Goal: Task Accomplishment & Management: Manage account settings

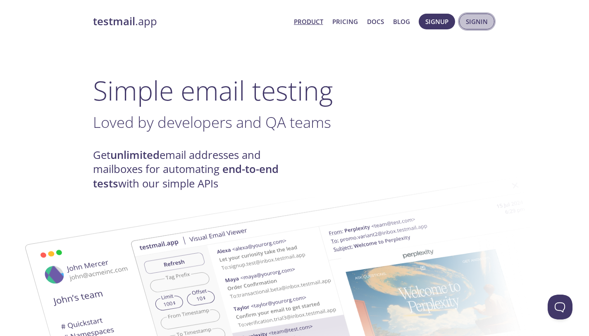
click at [466, 19] on span "Signin" at bounding box center [477, 21] width 22 height 11
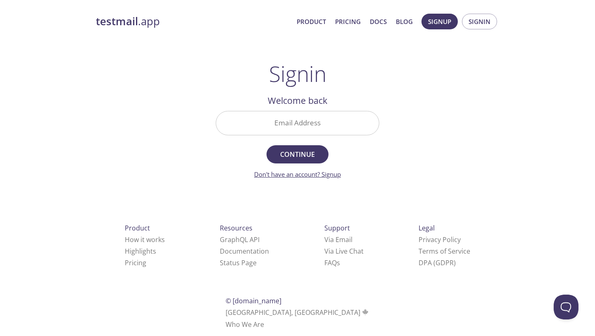
click at [339, 175] on link "Don't have an account? Signup" at bounding box center [297, 174] width 87 height 8
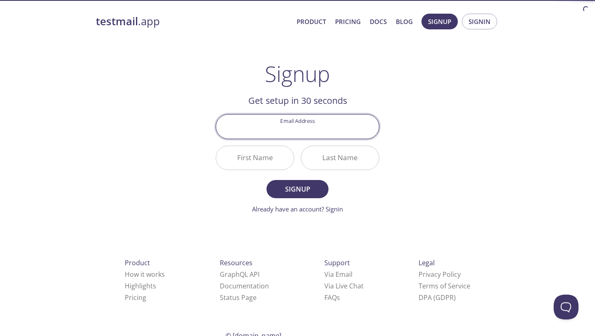
click at [335, 133] on input "Email Address" at bounding box center [297, 127] width 163 height 24
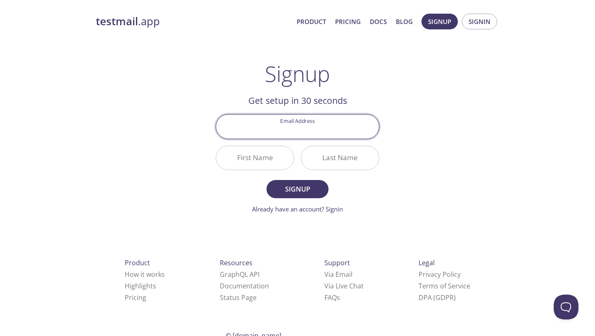
type input "[EMAIL_ADDRESS][DOMAIN_NAME]"
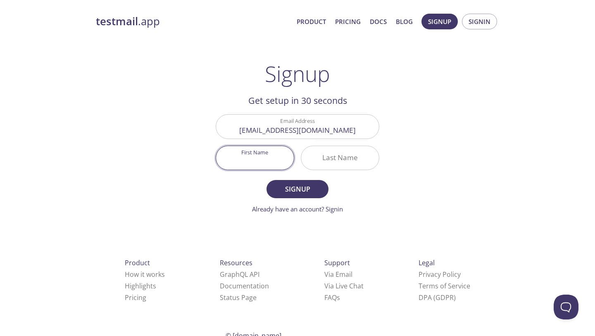
click at [271, 153] on input "First Name" at bounding box center [255, 158] width 78 height 24
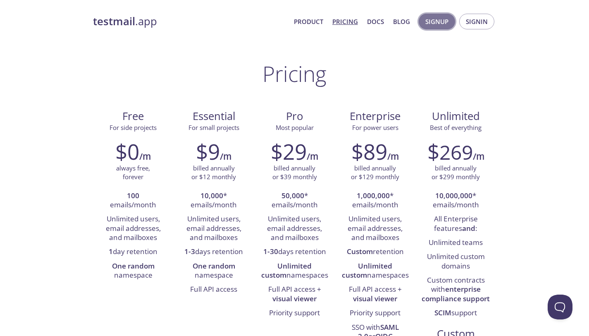
click at [449, 20] on button "Signup" at bounding box center [437, 22] width 36 height 16
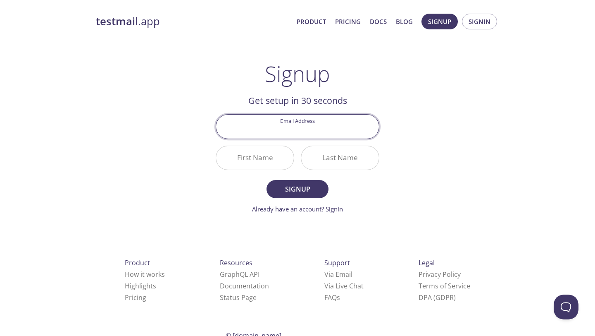
click at [326, 126] on input "Email Address" at bounding box center [297, 127] width 163 height 24
type input "[EMAIL_ADDRESS][DOMAIN_NAME]"
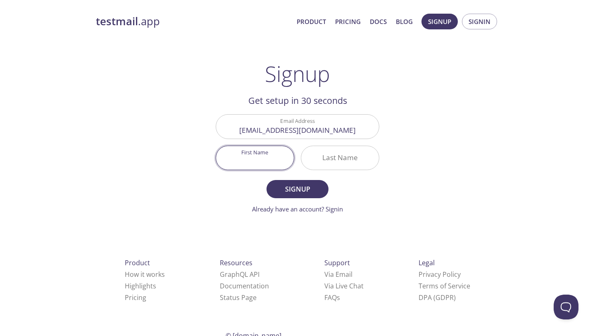
click at [274, 155] on input "First Name" at bounding box center [255, 158] width 78 height 24
click at [305, 183] on button "Signup" at bounding box center [298, 189] width 62 height 18
click at [277, 160] on input "First Name Required" at bounding box center [255, 158] width 78 height 24
type input "Sridhar"
click at [322, 155] on input "Last Name Required" at bounding box center [340, 158] width 78 height 24
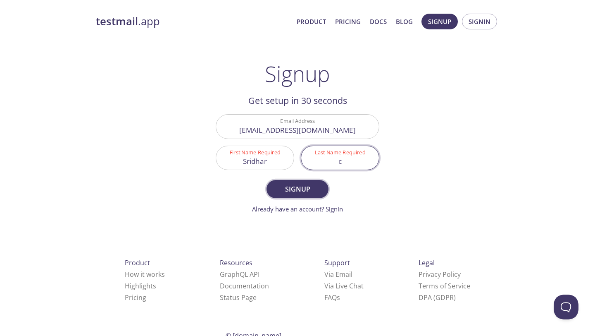
type input "c"
click at [297, 193] on span "Signup" at bounding box center [298, 189] width 44 height 12
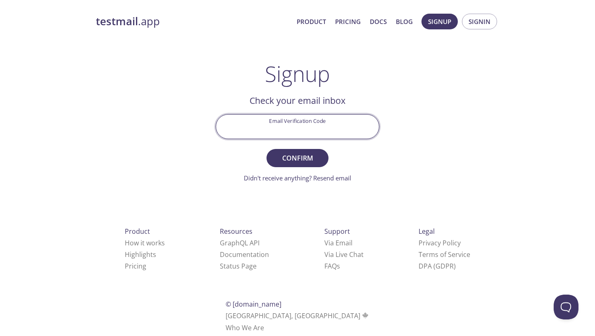
click at [289, 136] on input "Email Verification Code" at bounding box center [297, 127] width 163 height 24
paste input "JWGL34E"
type input "JWGL34E"
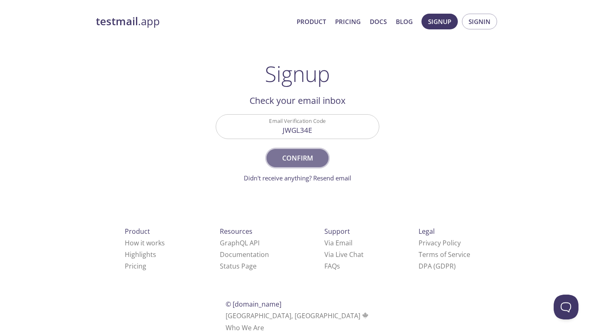
click at [324, 155] on button "Confirm" at bounding box center [298, 158] width 62 height 18
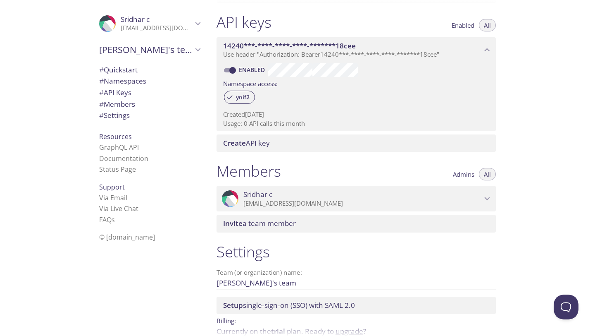
scroll to position [252, 0]
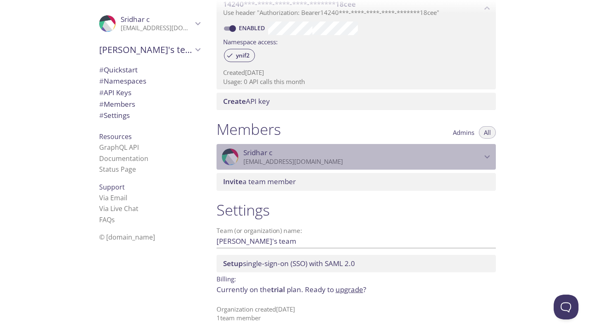
click at [320, 149] on span "Sridhar c" at bounding box center [363, 152] width 239 height 9
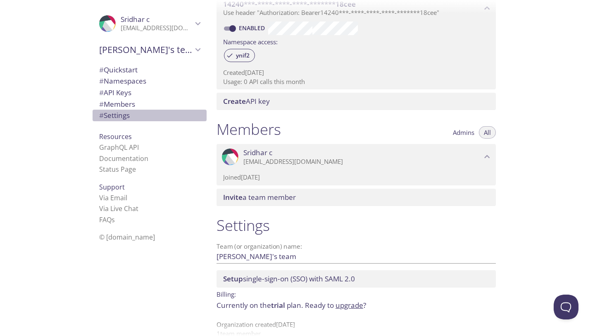
click at [117, 119] on span "# Settings" at bounding box center [114, 115] width 31 height 10
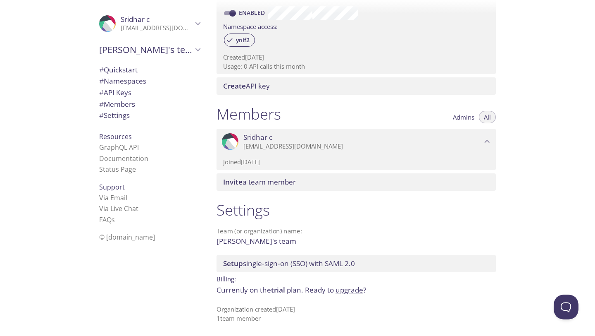
click at [131, 64] on span "# Quickstart" at bounding box center [149, 69] width 101 height 11
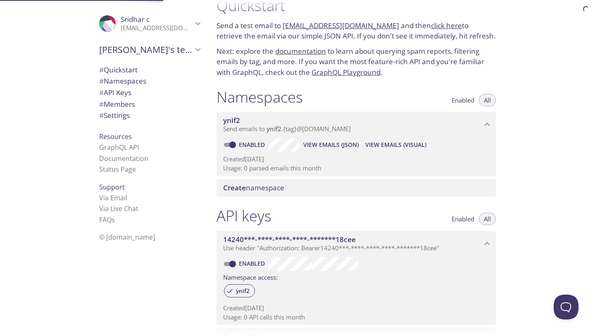
scroll to position [13, 0]
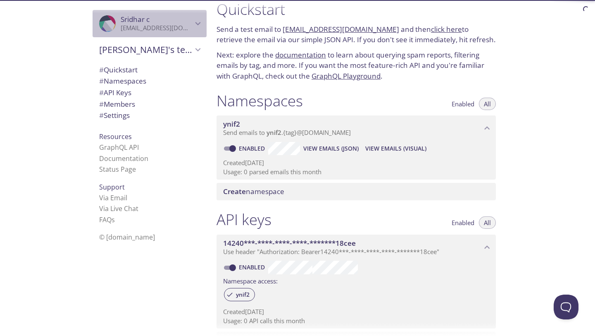
click at [179, 15] on span "Sridhar c" at bounding box center [157, 19] width 72 height 9
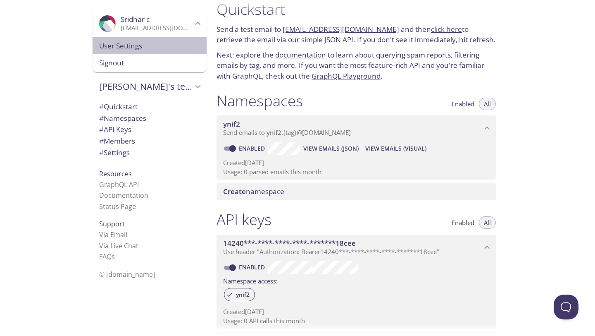
click at [153, 46] on span "User Settings" at bounding box center [149, 46] width 101 height 11
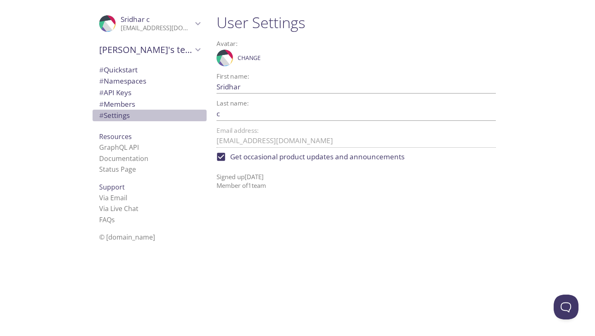
click at [131, 113] on span "# Settings" at bounding box center [149, 115] width 101 height 11
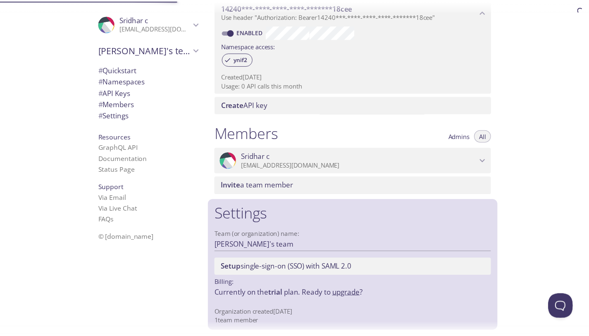
scroll to position [252, 0]
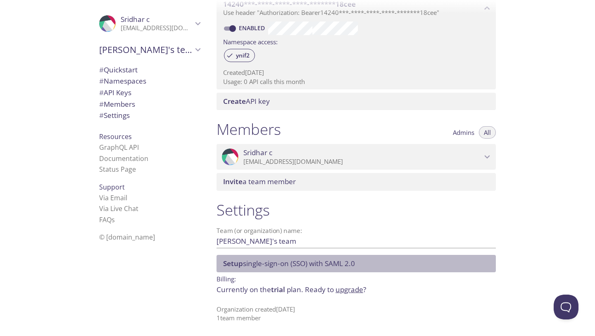
click at [258, 271] on div "Setup single-sign-on (SSO) with [PERSON_NAME] 2.0" at bounding box center [356, 263] width 279 height 17
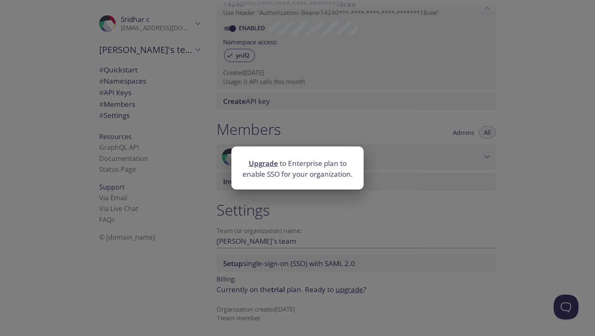
click at [258, 271] on div "Upgrade to Enterprise plan to enable SSO for your organization." at bounding box center [297, 168] width 595 height 336
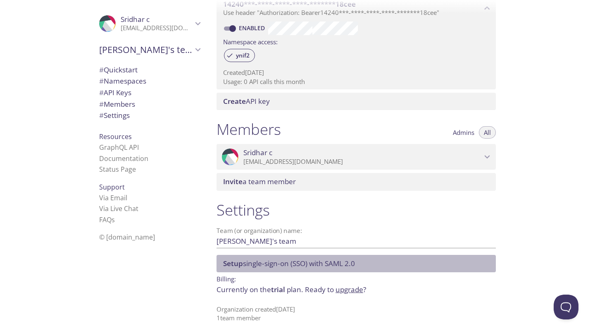
click at [271, 258] on span "Setup single-sign-on (SSO) with [PERSON_NAME] 2.0" at bounding box center [289, 263] width 132 height 10
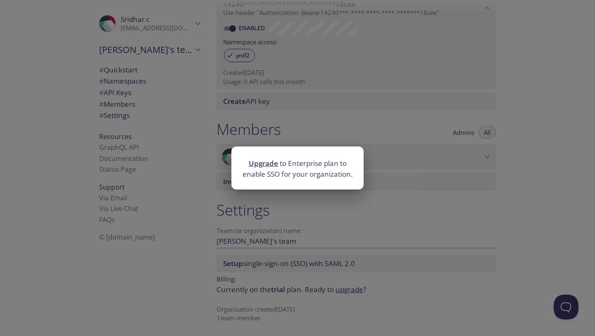
click at [267, 162] on link "Upgrade" at bounding box center [263, 163] width 29 height 10
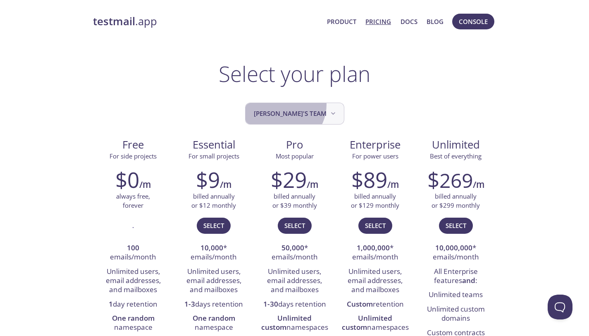
click at [292, 105] on button "[PERSON_NAME]'s team" at bounding box center [294, 114] width 99 height 22
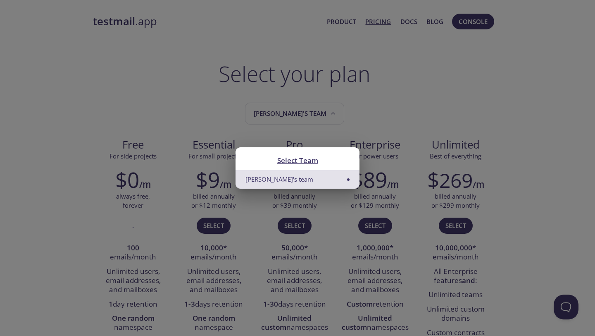
click at [384, 56] on div "Select Team Sridhar's team" at bounding box center [297, 168] width 595 height 336
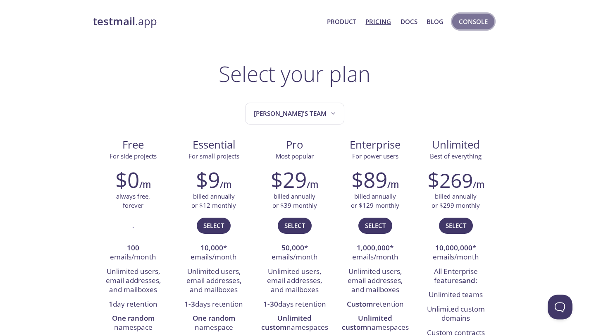
click at [463, 16] on span "Console" at bounding box center [473, 21] width 29 height 11
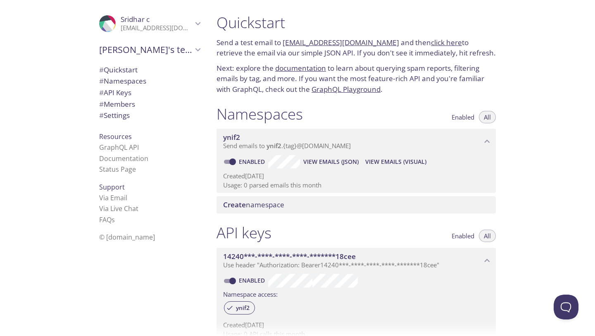
click at [431, 41] on link "click here" at bounding box center [446, 43] width 31 height 10
click at [337, 42] on link "[EMAIL_ADDRESS][DOMAIN_NAME]" at bounding box center [341, 43] width 117 height 10
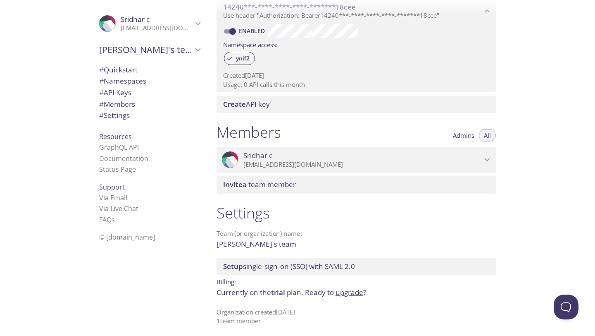
scroll to position [252, 0]
